Goal: Task Accomplishment & Management: Manage account settings

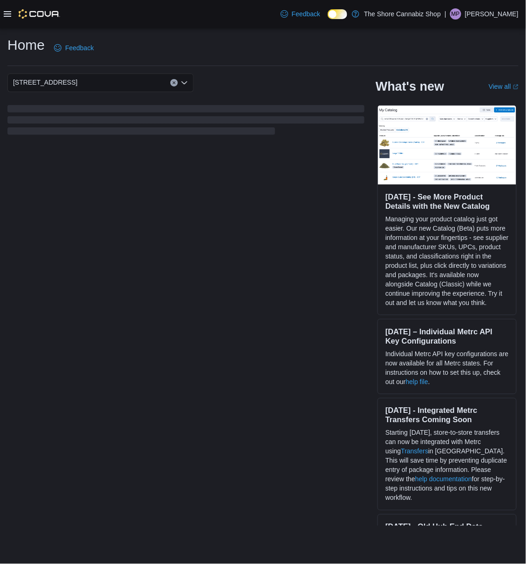
click at [496, 12] on p "Matthew Pryor" at bounding box center [492, 13] width 54 height 11
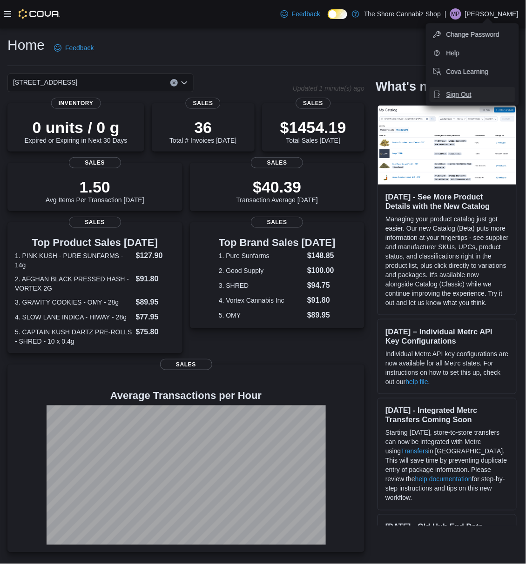
click at [473, 92] on button "Sign Out" at bounding box center [473, 94] width 86 height 15
